Goal: Task Accomplishment & Management: Manage account settings

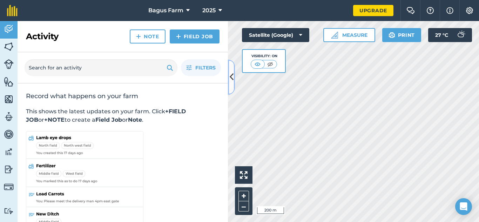
click at [231, 77] on icon at bounding box center [232, 77] width 4 height 12
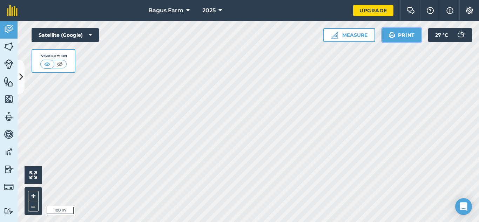
click at [392, 36] on img at bounding box center [391, 35] width 7 height 8
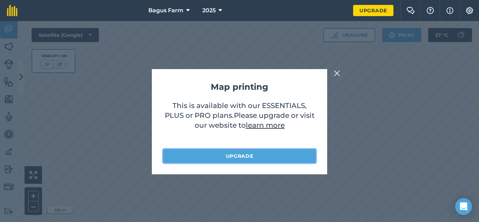
click at [243, 156] on link "Upgrade" at bounding box center [239, 156] width 153 height 14
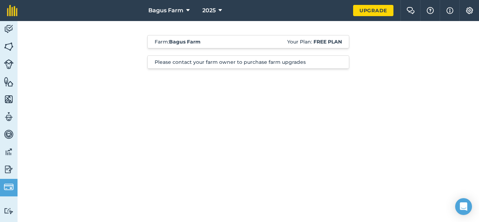
click at [275, 104] on div "Farm : Bagus Farm Your Plan: Free plan Please contact your farm owner to purcha…" at bounding box center [248, 73] width 461 height 105
click at [216, 50] on div "Farm : Bagus Farm Your Plan: Free plan Please contact your farm owner to purcha…" at bounding box center [248, 55] width 357 height 69
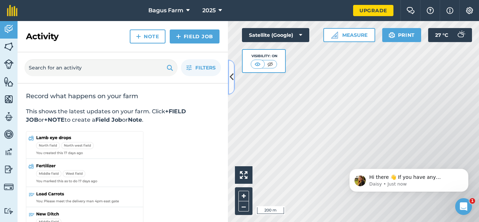
click at [231, 77] on icon at bounding box center [232, 77] width 4 height 12
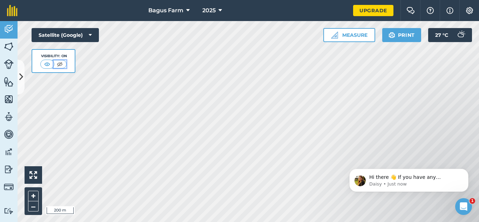
click at [57, 62] on img at bounding box center [59, 64] width 9 height 7
click at [50, 64] on img at bounding box center [47, 64] width 9 height 7
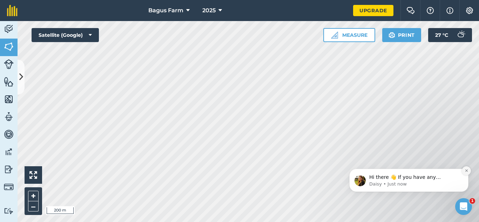
click at [465, 170] on icon "Dismiss notification" at bounding box center [467, 171] width 4 height 4
